Goal: Task Accomplishment & Management: Use online tool/utility

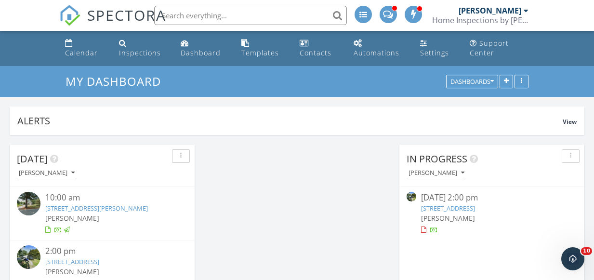
click at [432, 208] on link "3 Kenmore Ct, Barrington, RI 02806" at bounding box center [448, 208] width 54 height 9
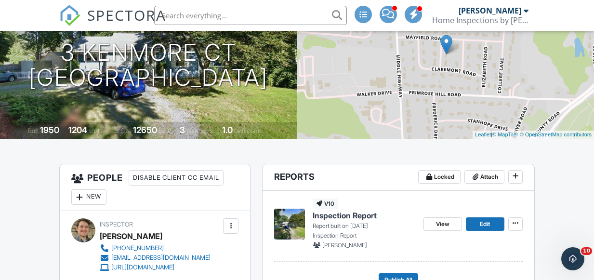
scroll to position [193, 0]
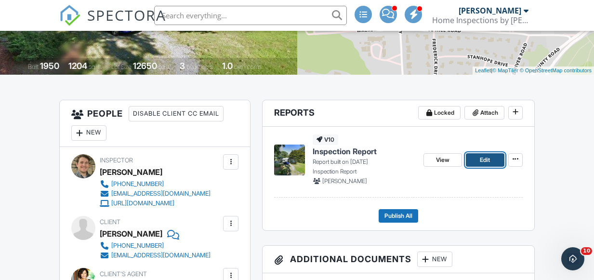
click at [476, 158] on link "Edit" at bounding box center [484, 159] width 39 height 13
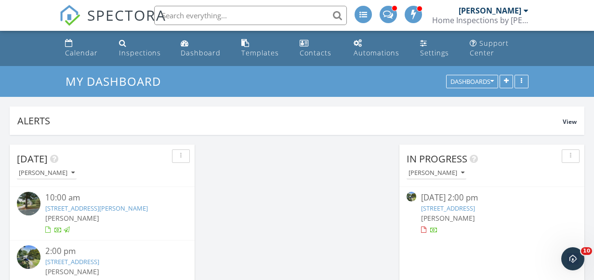
click at [107, 209] on link "982 Point Rd, Marion, MA 02738" at bounding box center [96, 208] width 103 height 9
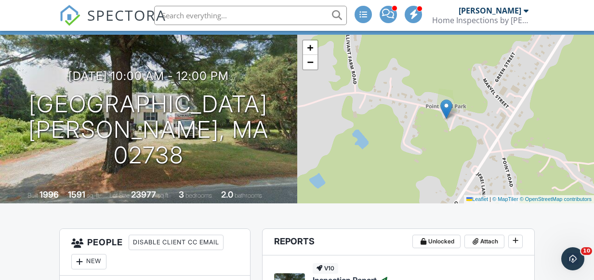
scroll to position [129, 0]
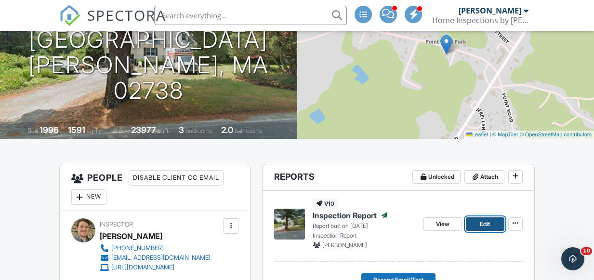
click at [477, 225] on link "Edit" at bounding box center [484, 223] width 39 height 13
